Goal: Information Seeking & Learning: Learn about a topic

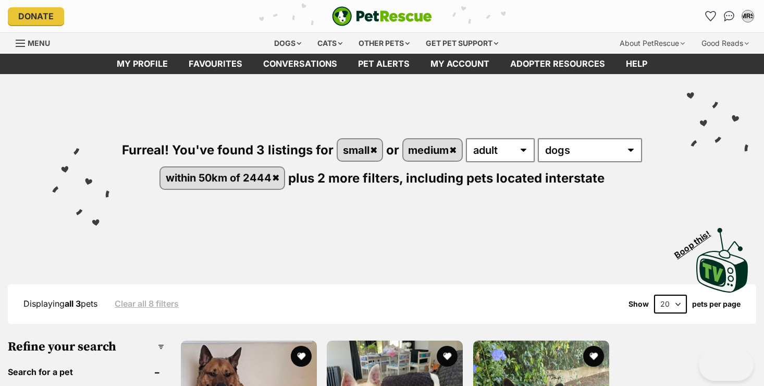
select select "adult"
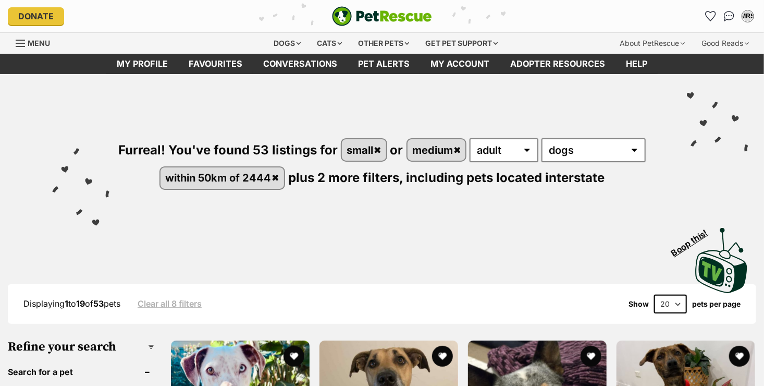
click at [345, 251] on div "Visit PetRescue TV (external site) Boop this!" at bounding box center [382, 256] width 733 height 76
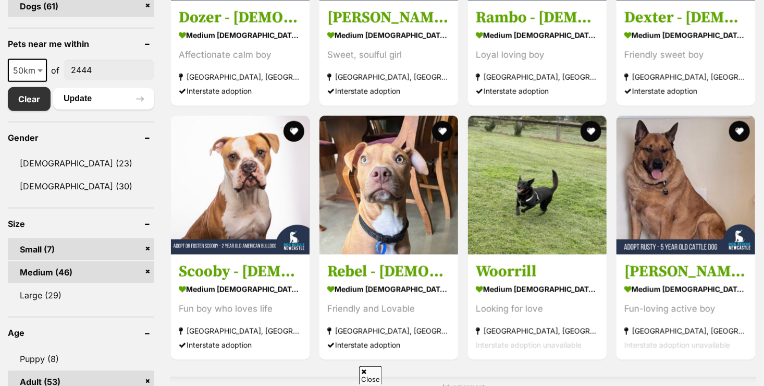
scroll to position [480, 0]
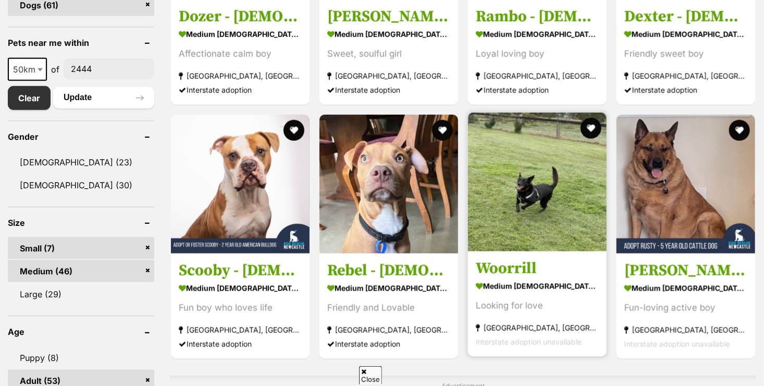
click at [560, 308] on div "Looking for love" at bounding box center [537, 306] width 123 height 14
